Goal: Check status: Check status

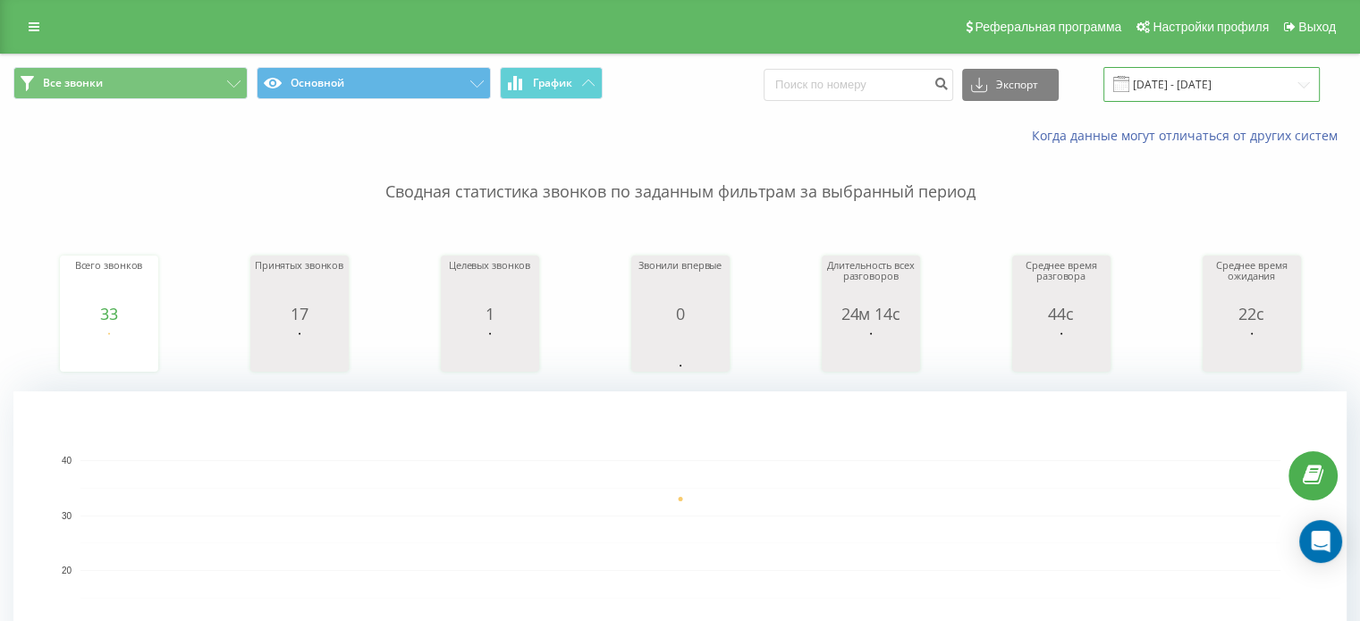
click at [1198, 76] on input "19.08.2025 - 19.08.2025" at bounding box center [1211, 84] width 216 height 35
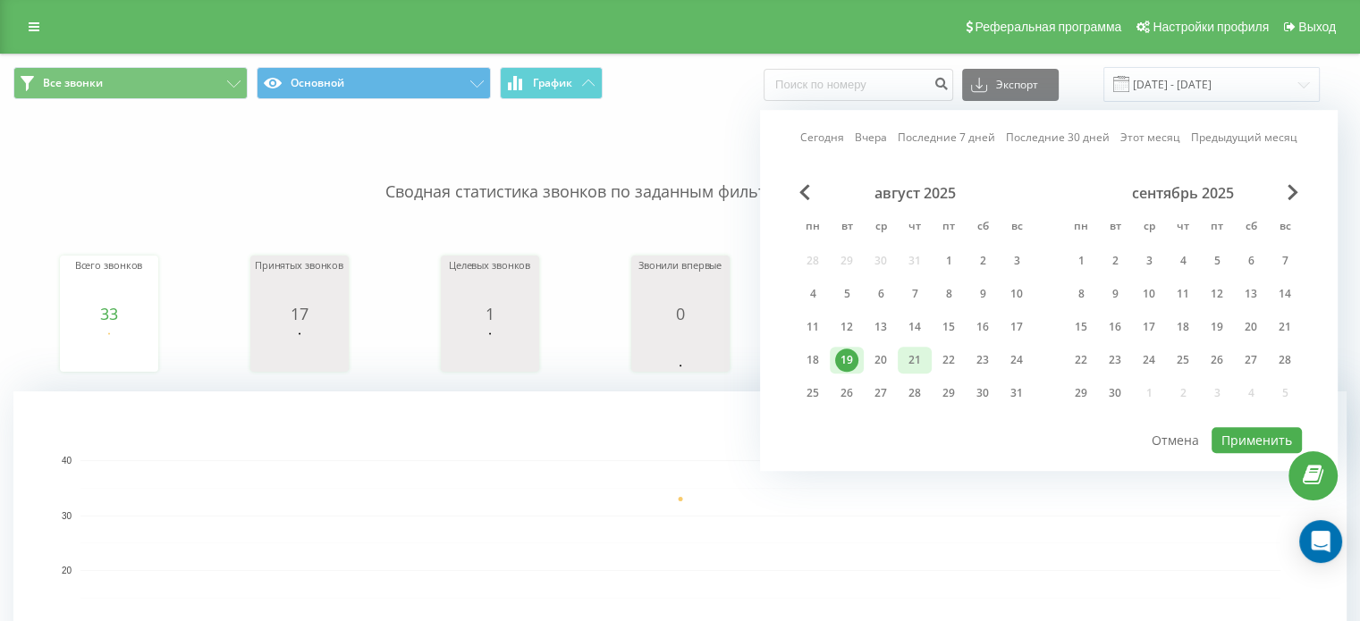
click at [911, 350] on div "21" at bounding box center [914, 360] width 23 height 23
click at [1245, 436] on button "Применить" at bounding box center [1257, 440] width 90 height 26
type input "[DATE] - [DATE]"
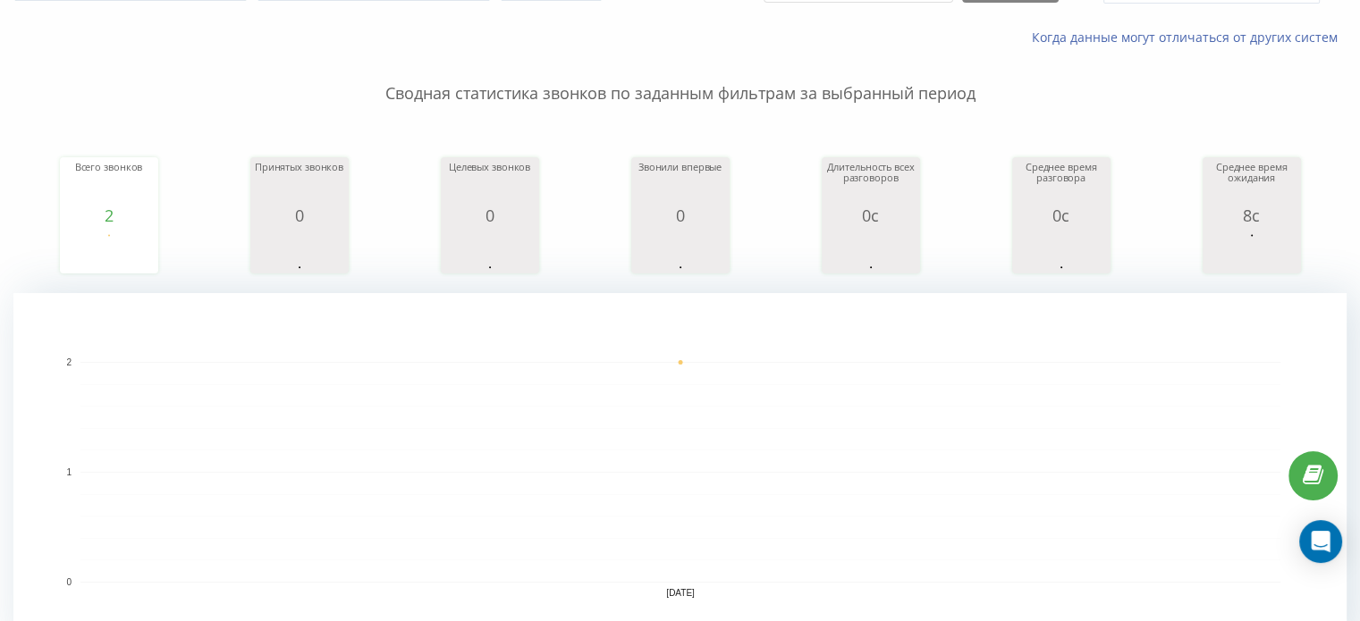
scroll to position [89, 0]
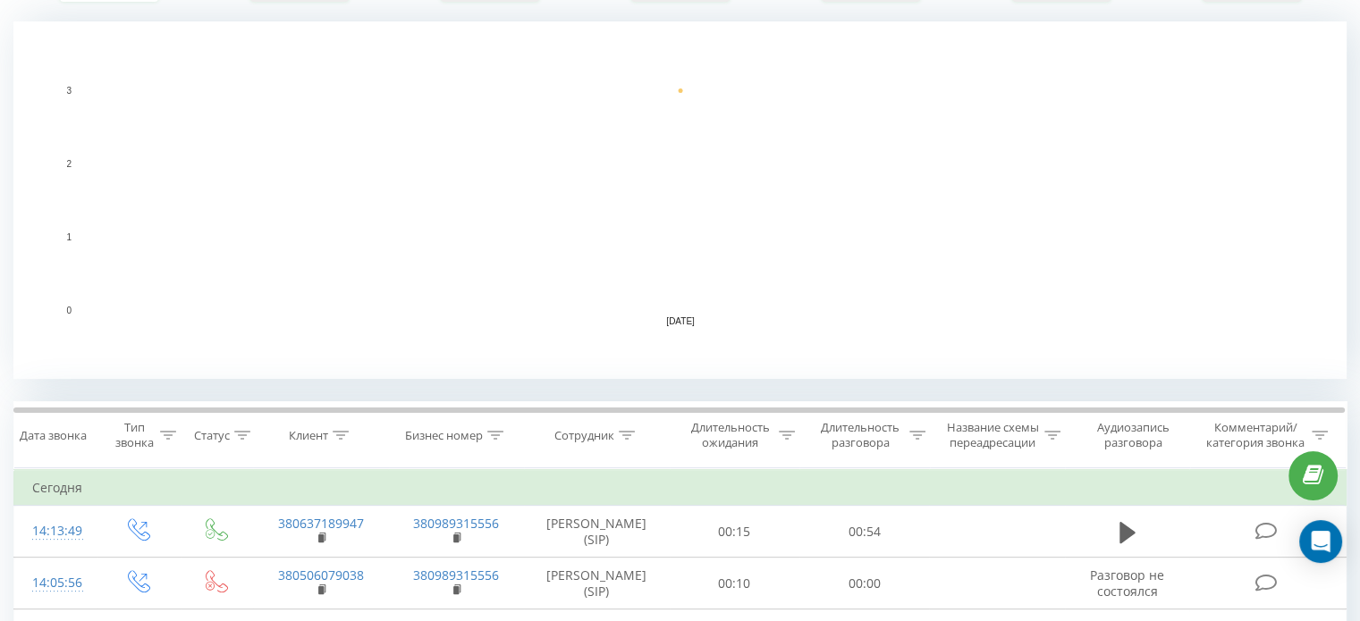
scroll to position [316, 0]
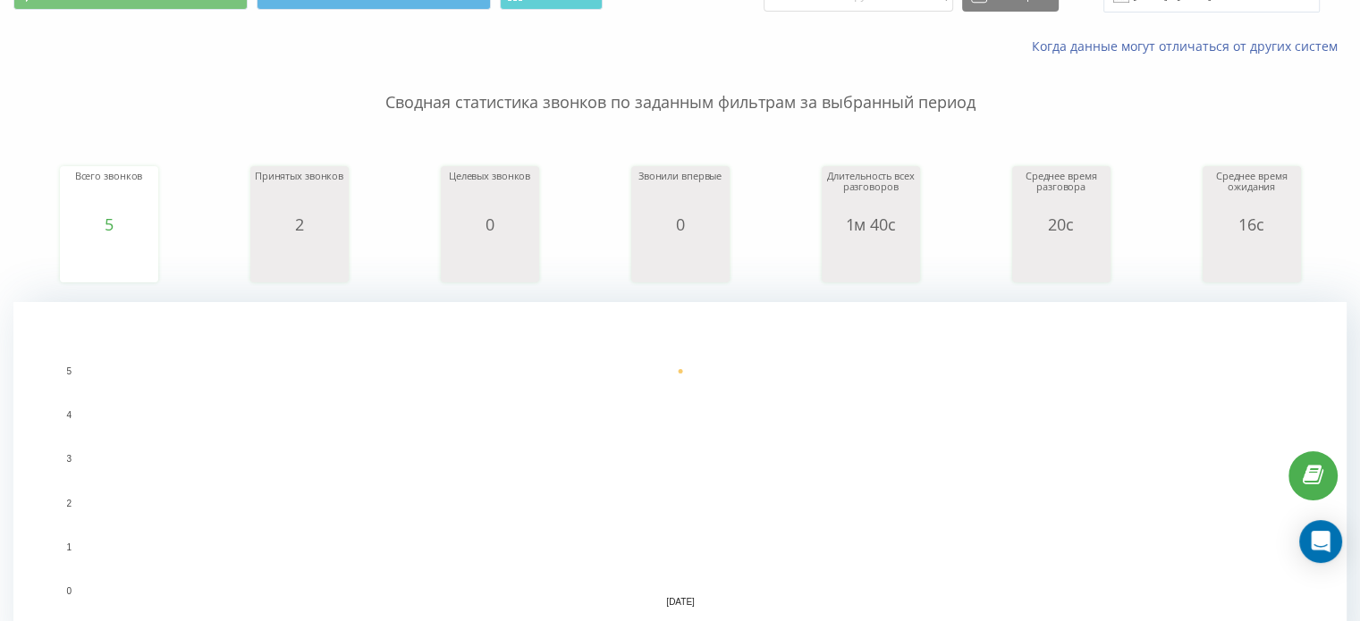
scroll to position [358, 0]
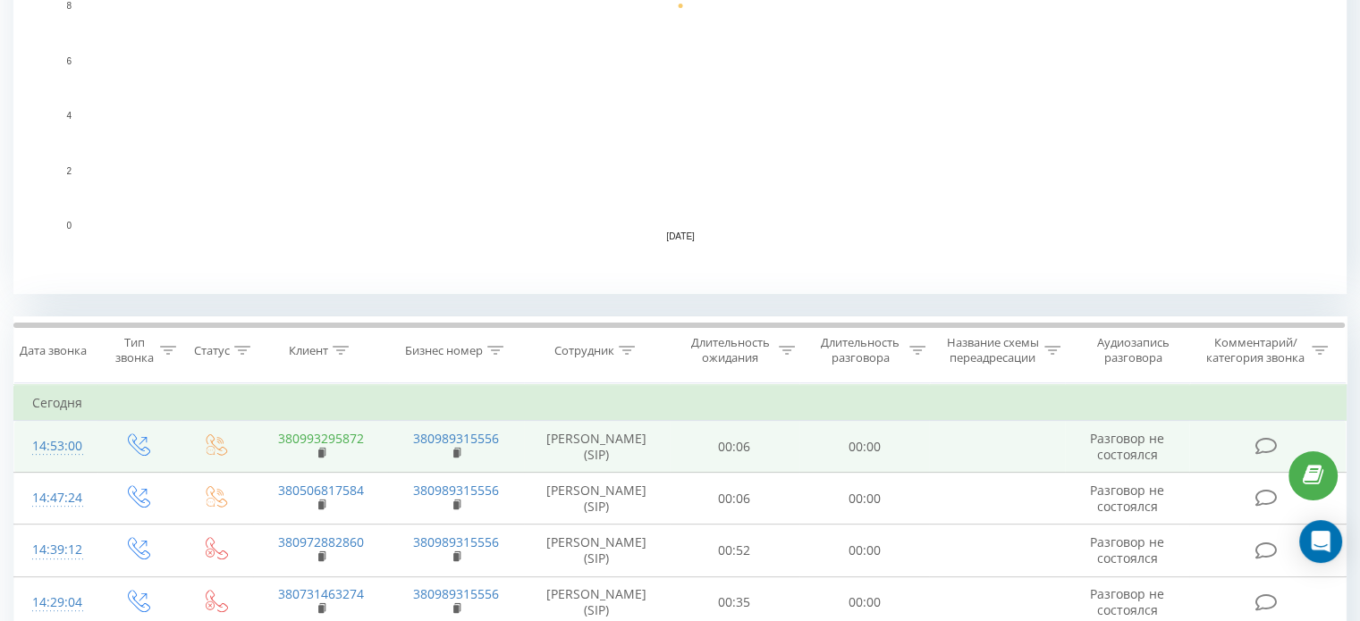
scroll to position [447, 0]
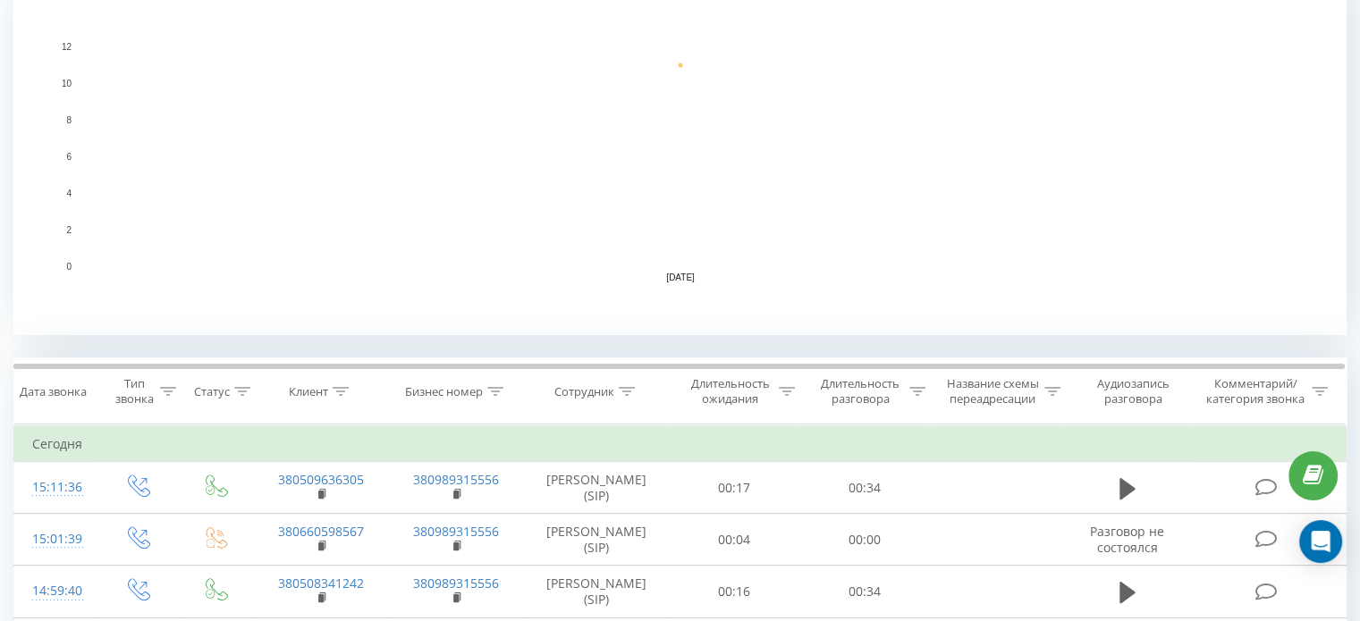
scroll to position [418, 0]
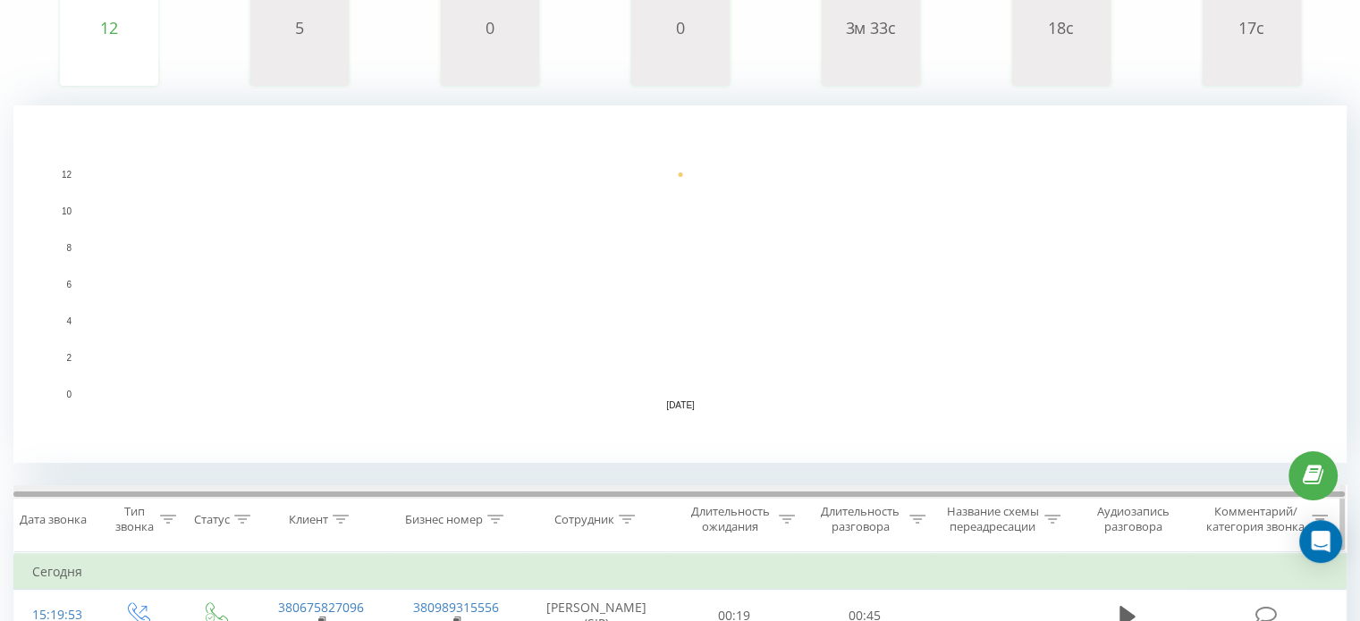
scroll to position [179, 0]
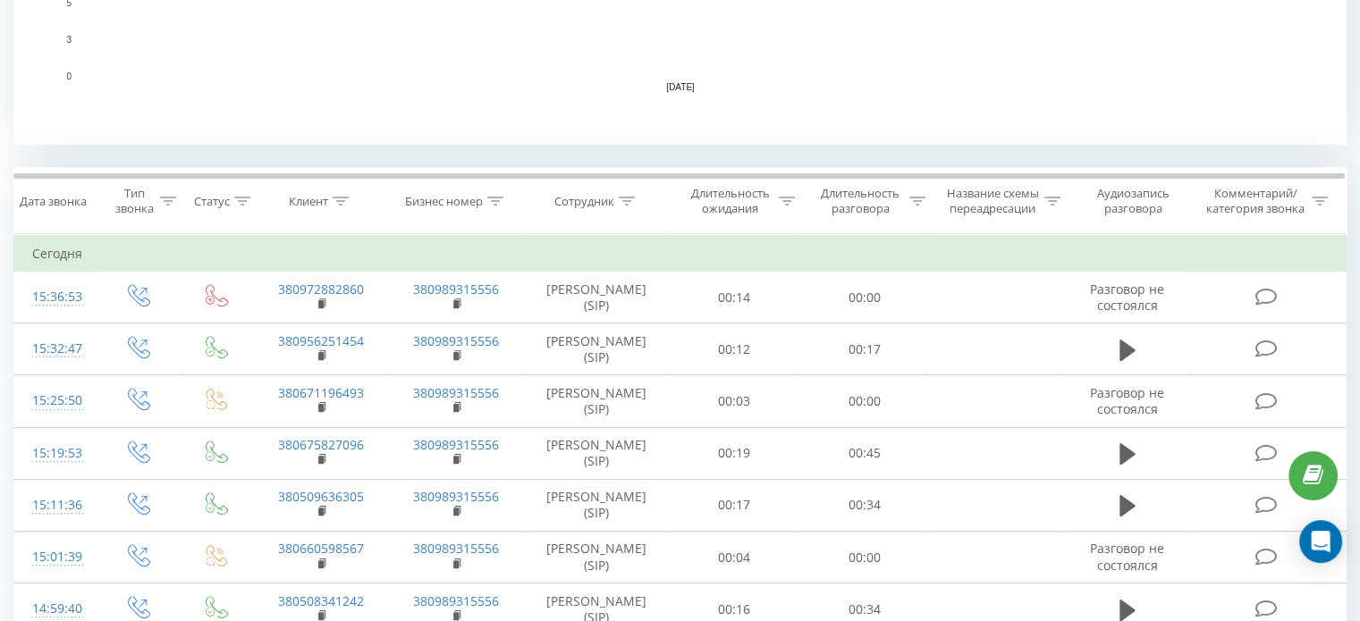
scroll to position [635, 0]
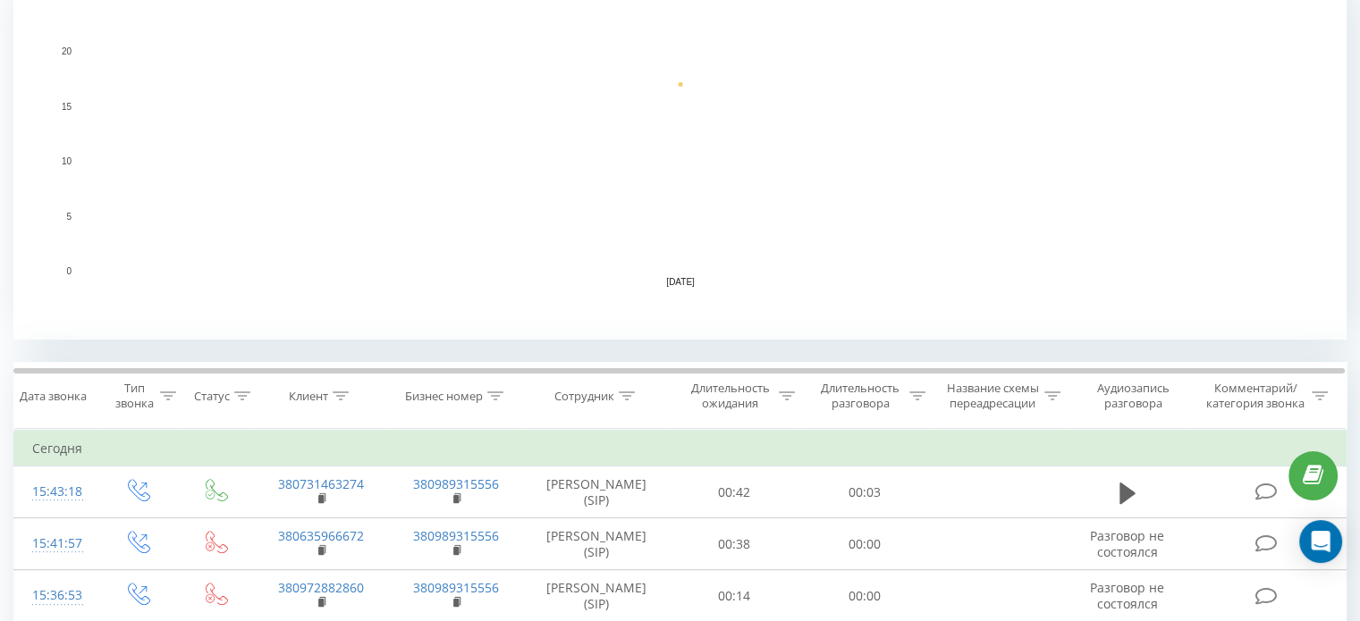
scroll to position [383, 0]
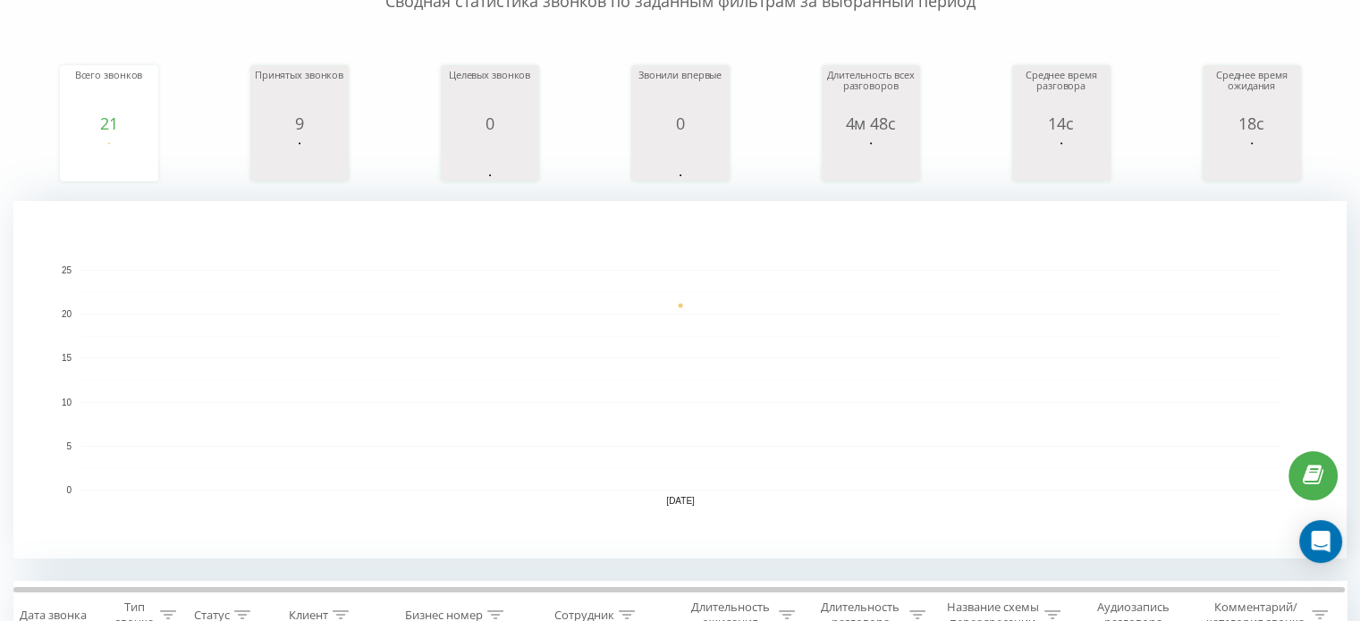
scroll to position [173, 0]
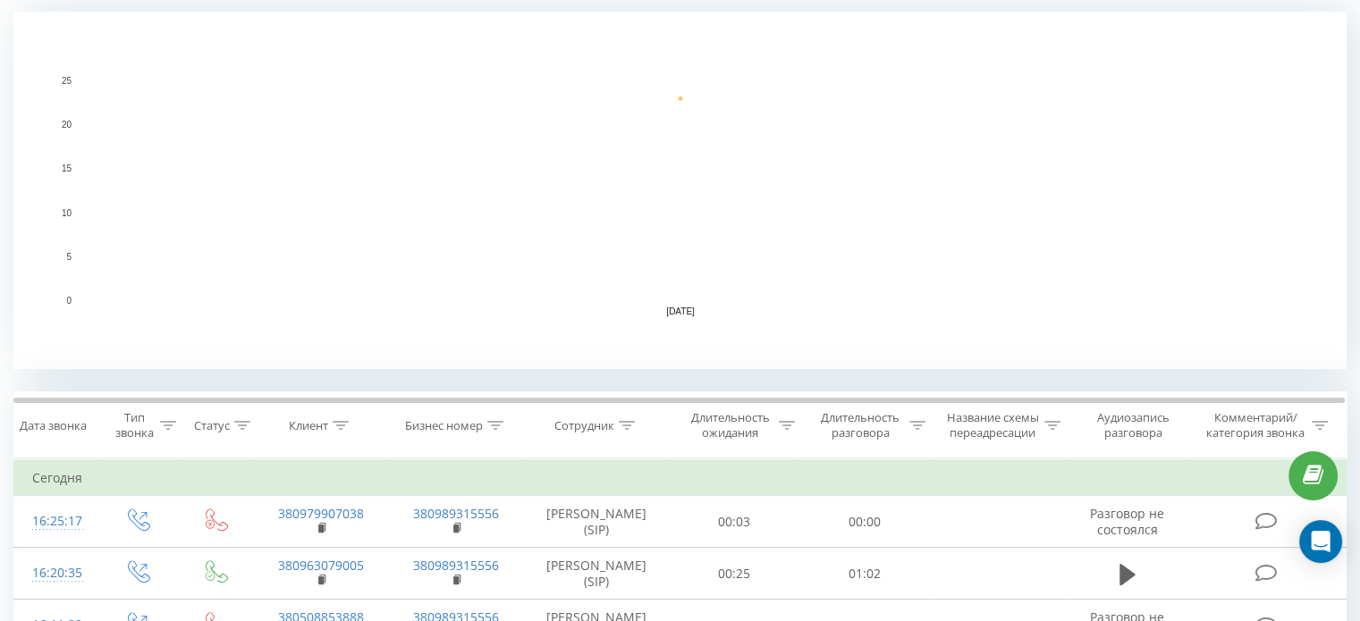
scroll to position [383, 0]
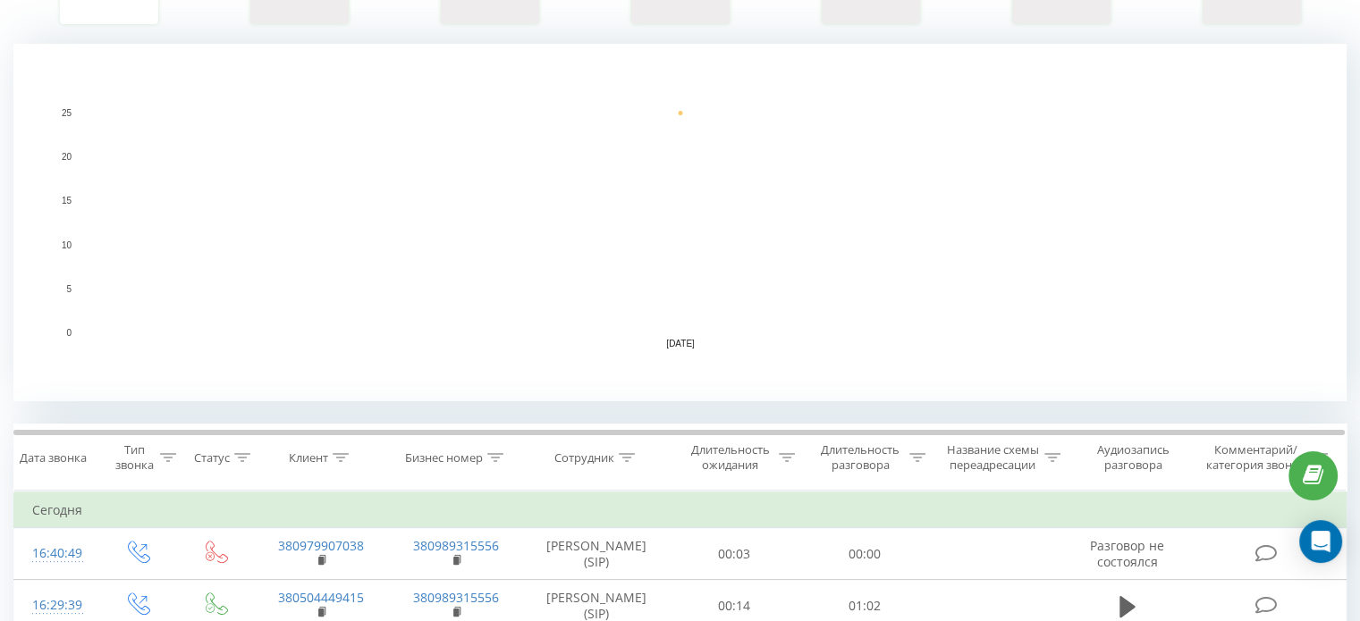
scroll to position [333, 0]
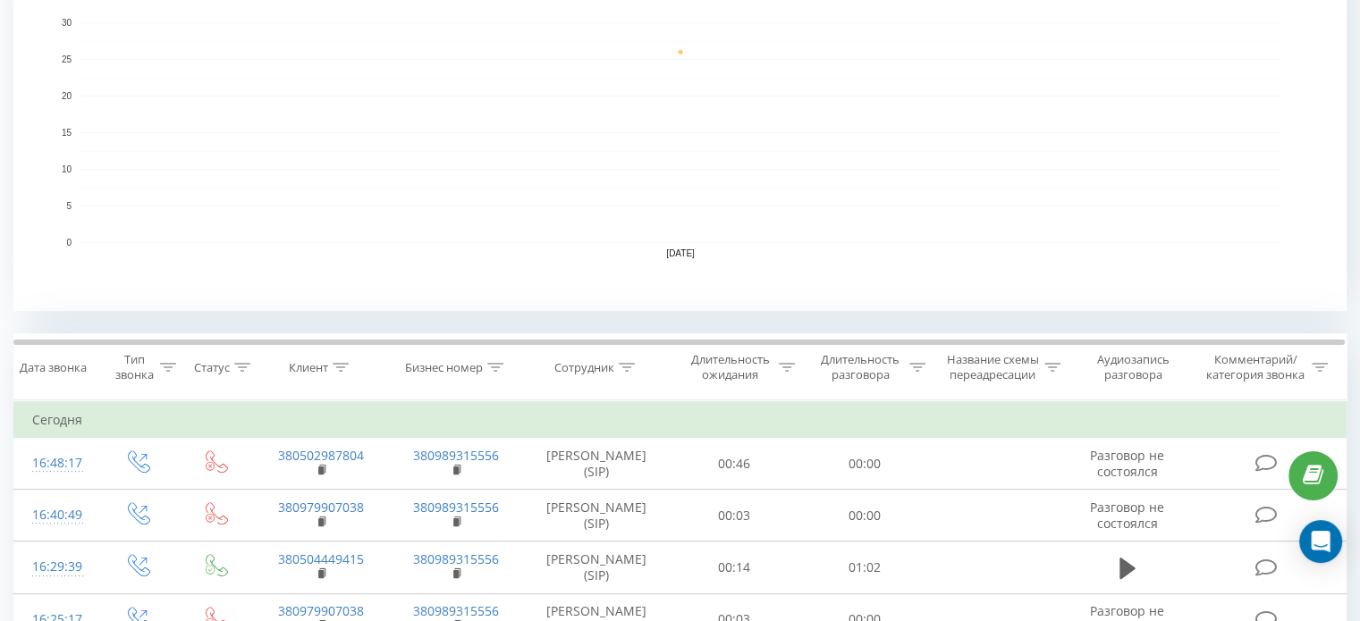
scroll to position [441, 0]
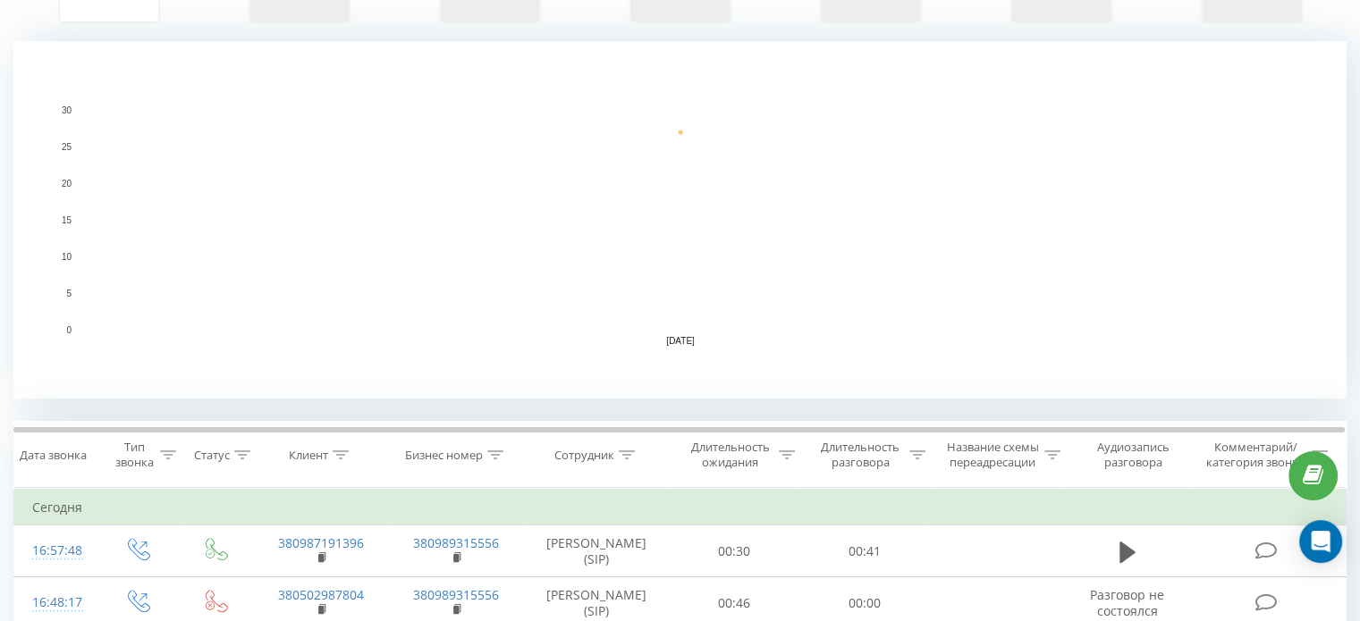
scroll to position [358, 0]
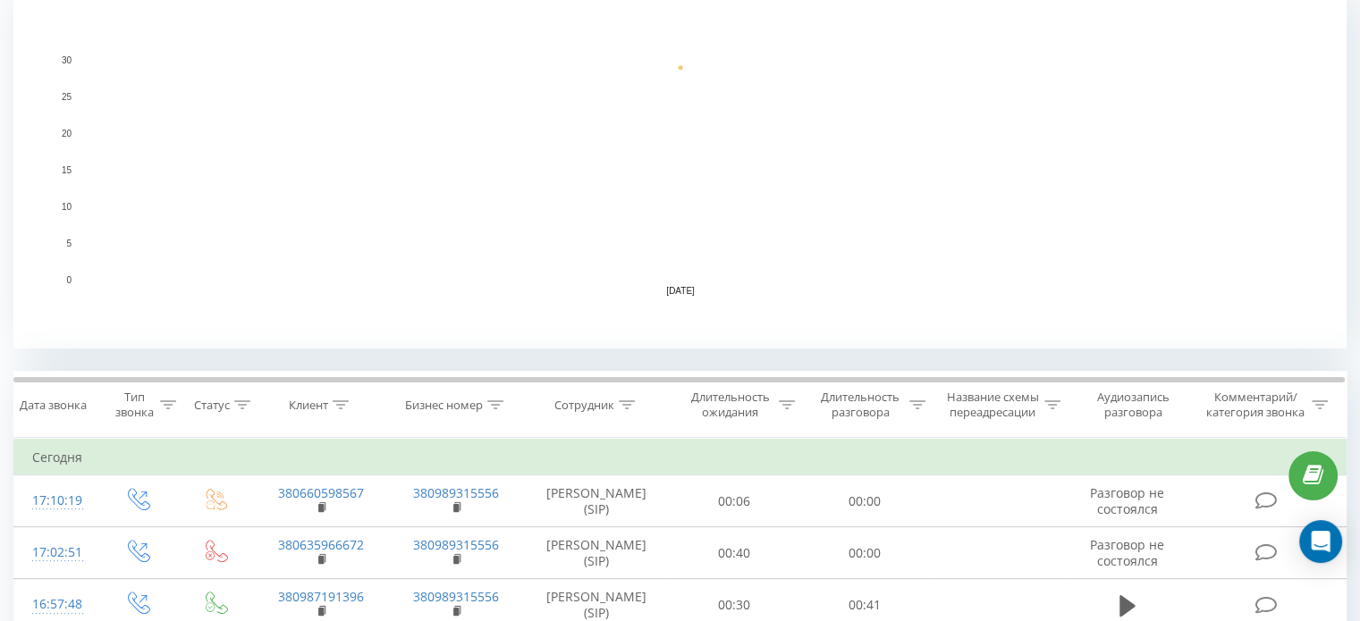
scroll to position [402, 0]
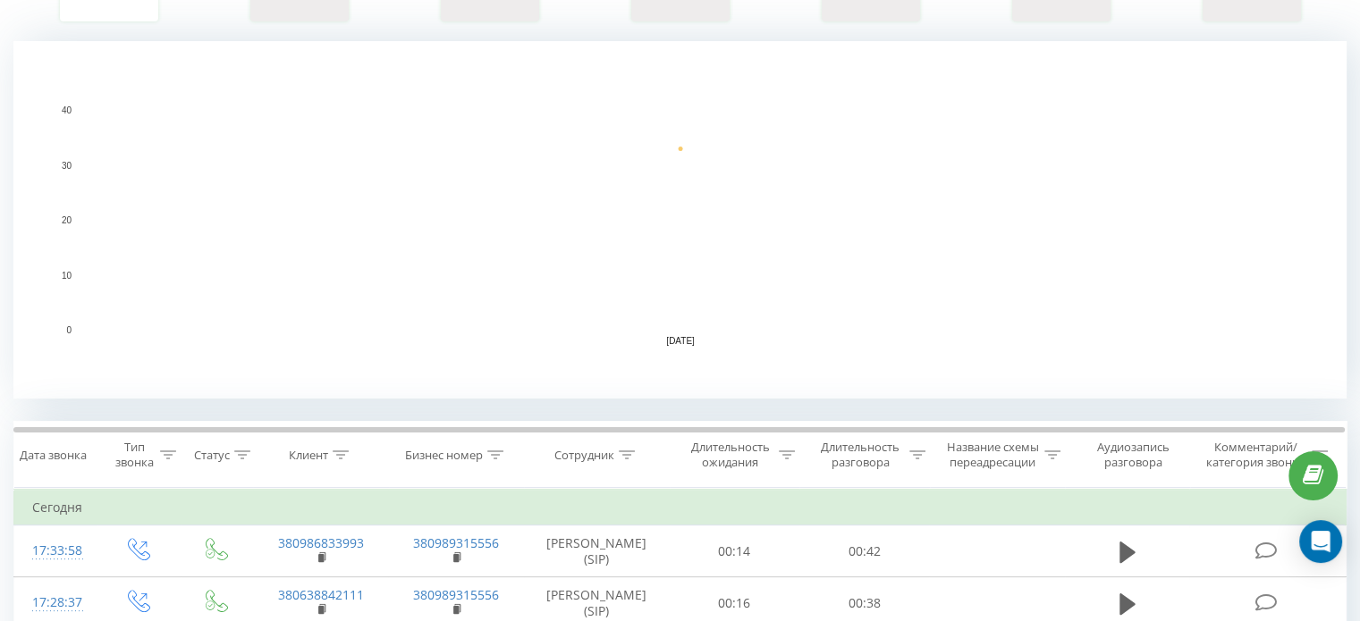
scroll to position [354, 0]
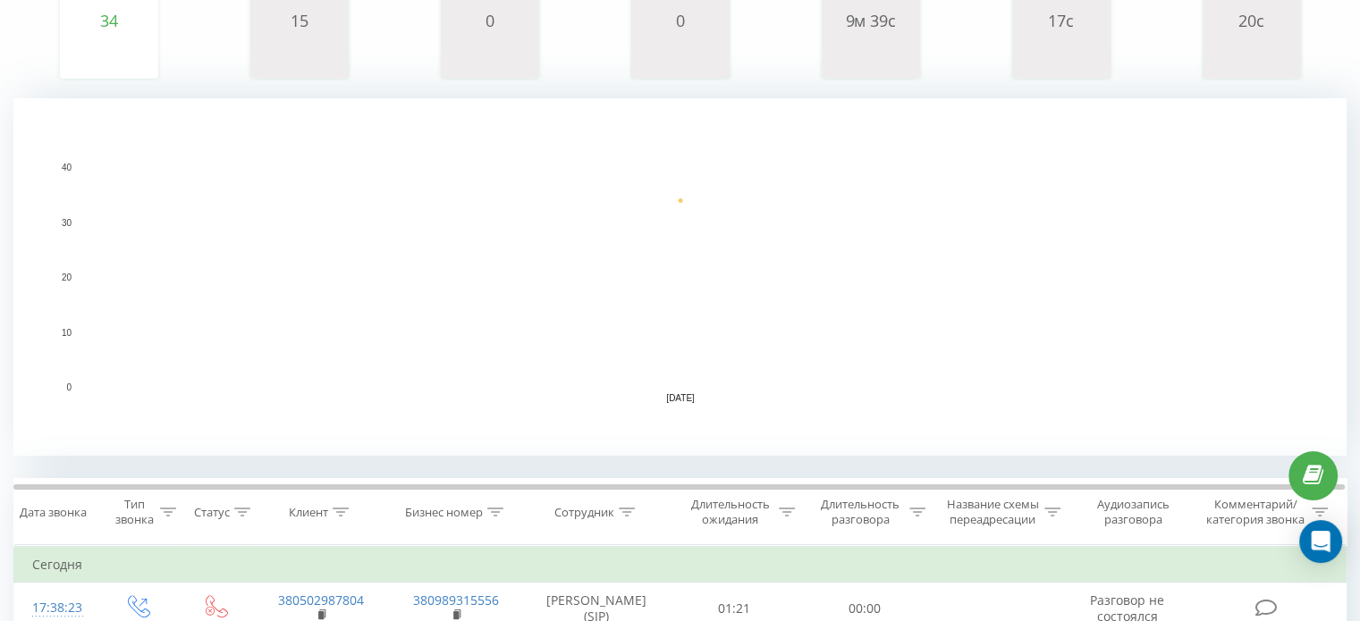
scroll to position [300, 0]
